Goal: Information Seeking & Learning: Learn about a topic

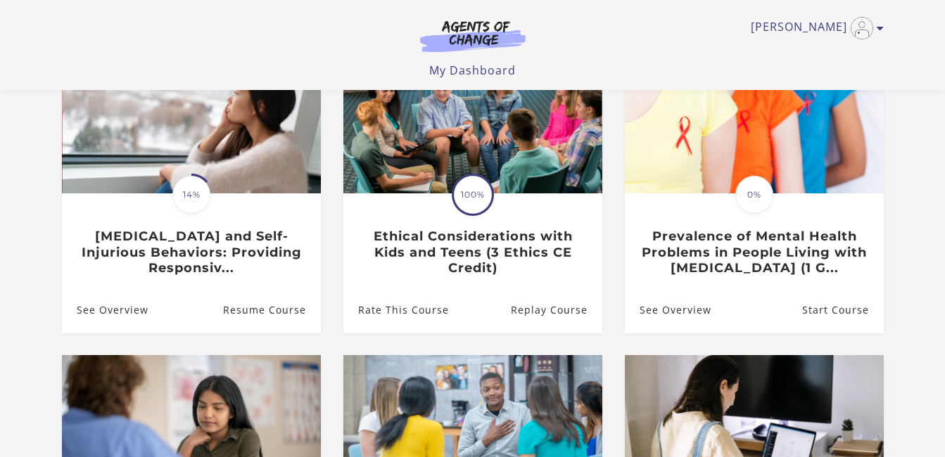
scroll to position [172, 0]
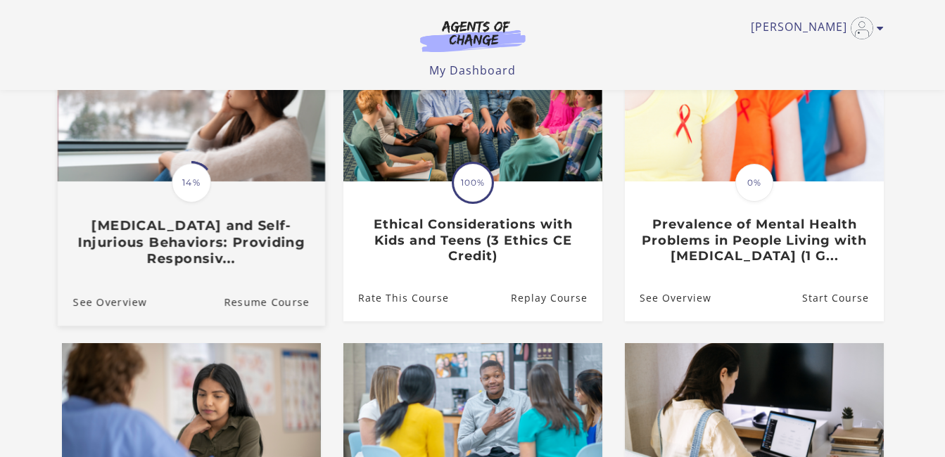
click at [185, 241] on h3 "Suicidal Ideation and Self-Injurious Behaviors: Providing Responsiv..." at bounding box center [190, 241] width 236 height 49
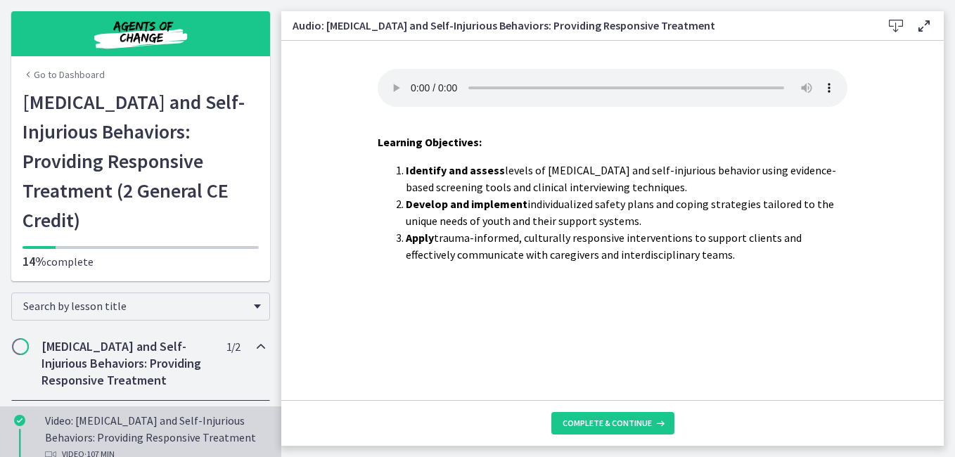
click at [70, 436] on div "Video: [MEDICAL_DATA] and Self-Injurious Behaviors: Providing Responsive Treatm…" at bounding box center [154, 437] width 219 height 51
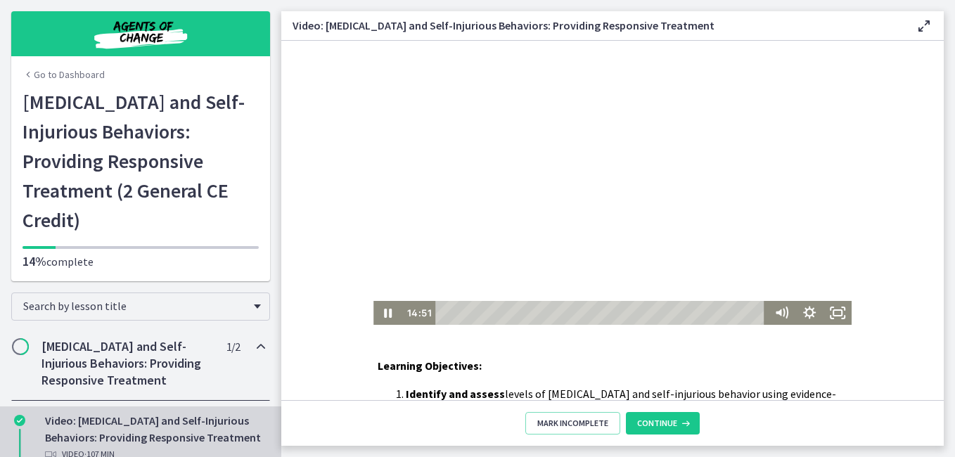
drag, startPoint x: 436, startPoint y: 315, endPoint x: 763, endPoint y: 369, distance: 331.5
click at [482, 325] on html "Click for sound @keyframes VOLUME_SMALL_WAVE_FLASH { 0% { opacity: 0; } 33% { o…" at bounding box center [612, 183] width 663 height 284
